Goal: Check status

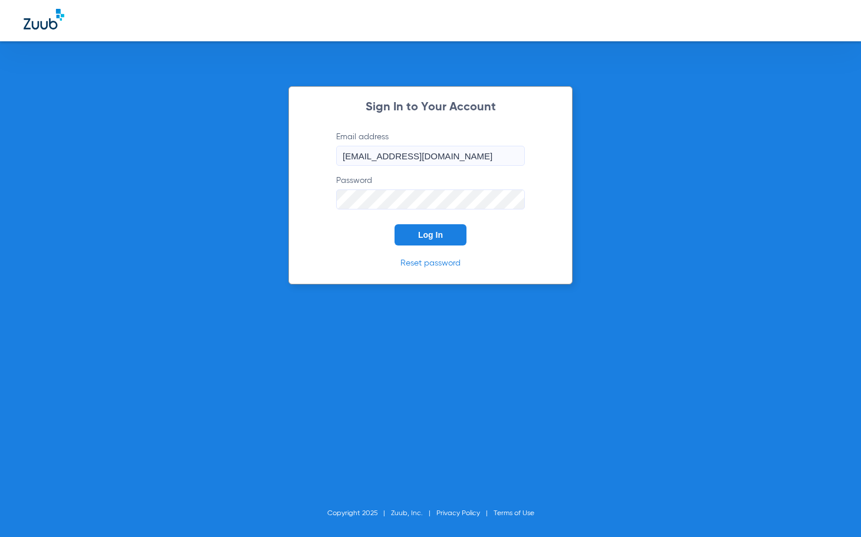
click at [461, 243] on button "Log In" at bounding box center [430, 234] width 72 height 21
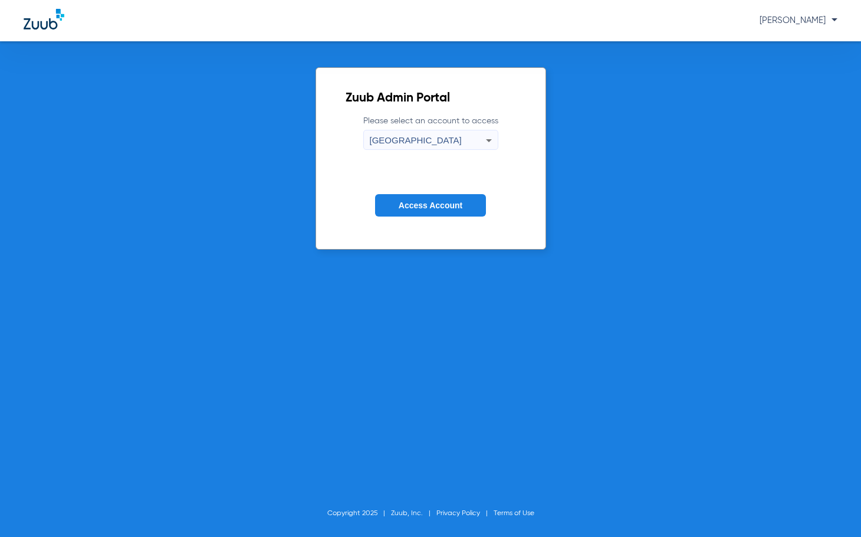
click at [452, 211] on button "Access Account" at bounding box center [430, 205] width 111 height 23
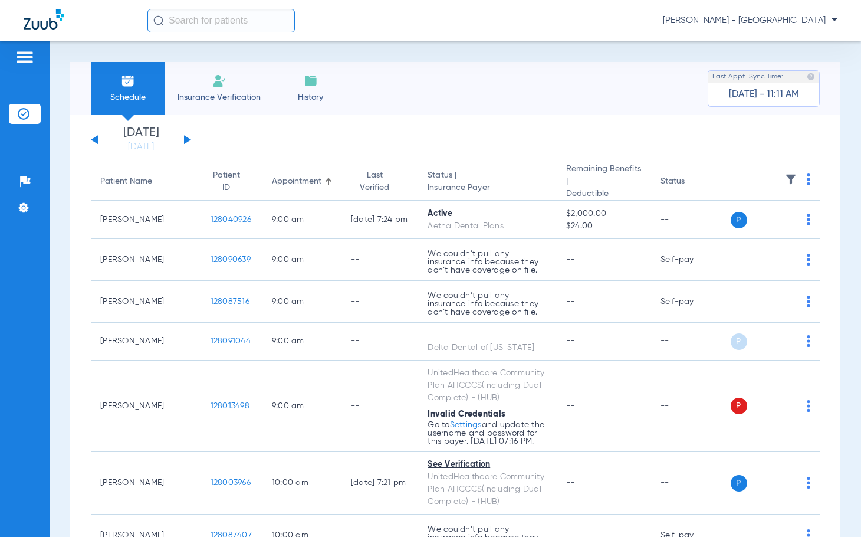
click at [186, 14] on input "text" at bounding box center [220, 21] width 147 height 24
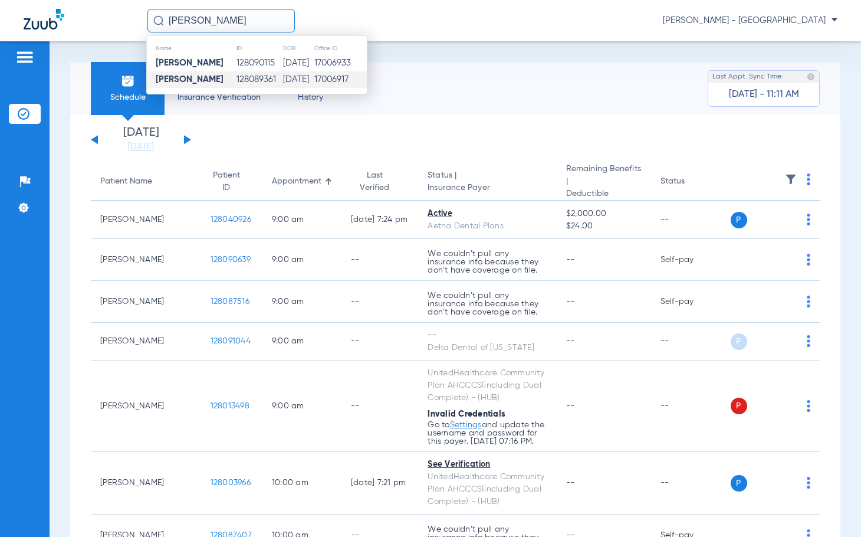
type input "[PERSON_NAME]"
click at [287, 86] on td "[DATE]" at bounding box center [297, 79] width 31 height 17
